Goal: Task Accomplishment & Management: Manage account settings

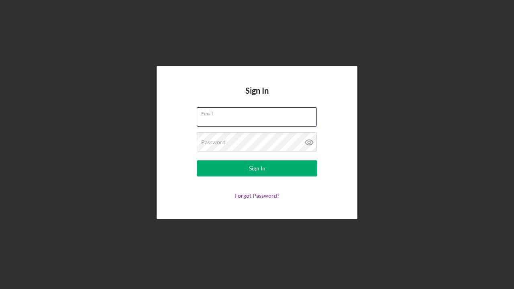
type input "[EMAIL_ADDRESS][DOMAIN_NAME]"
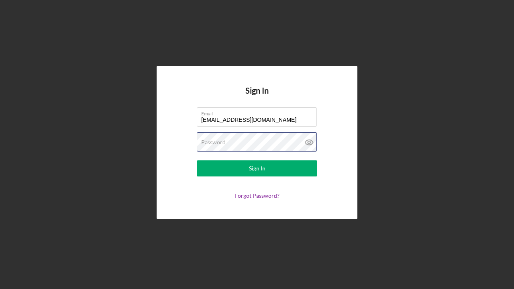
click at [257, 168] on button "Sign In" at bounding box center [257, 168] width 120 height 16
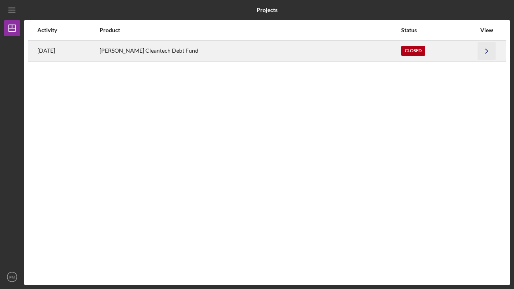
click at [484, 50] on icon "Icon/Navigate" at bounding box center [487, 51] width 18 height 18
